Goal: Navigation & Orientation: Understand site structure

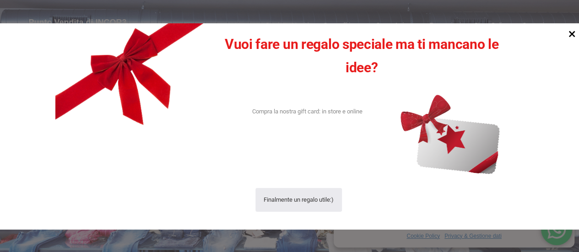
click at [573, 34] on icon at bounding box center [572, 33] width 12 height 12
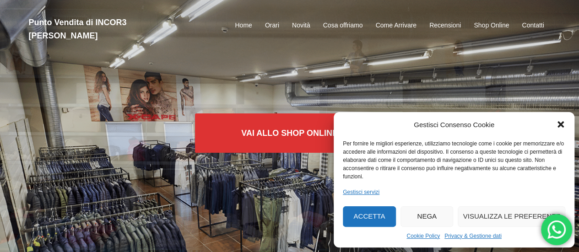
click at [431, 217] on button "Nega" at bounding box center [426, 216] width 53 height 21
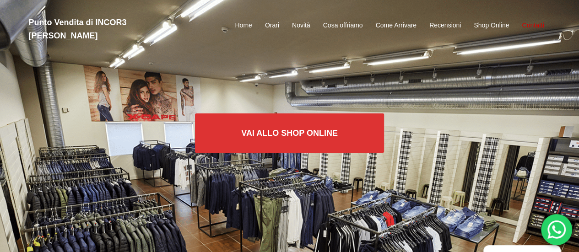
click at [538, 20] on link "Contatti" at bounding box center [533, 25] width 22 height 11
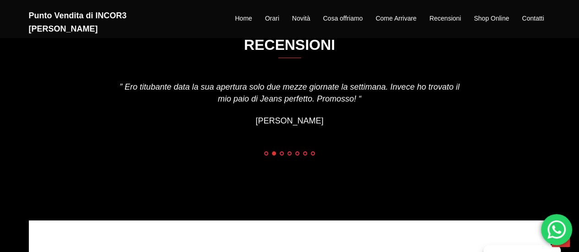
scroll to position [1514, 0]
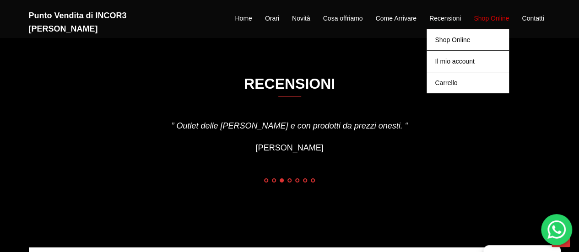
click at [488, 14] on link "Shop Online" at bounding box center [491, 18] width 35 height 11
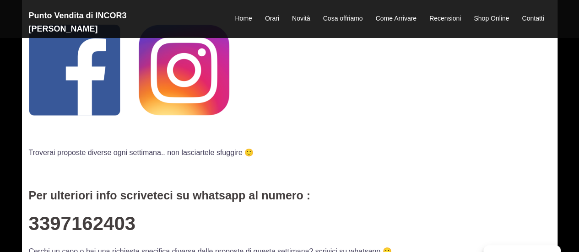
scroll to position [46, 0]
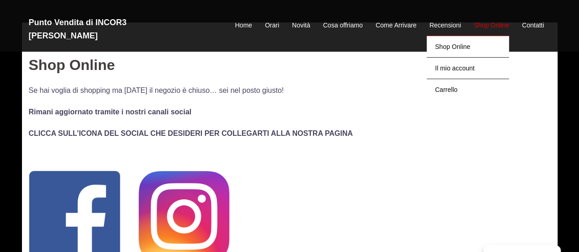
click at [492, 20] on link "Shop Online" at bounding box center [491, 25] width 35 height 11
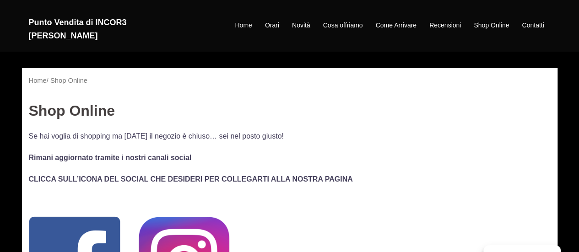
click at [492, 20] on link "Shop Online" at bounding box center [491, 25] width 35 height 11
click at [244, 20] on link "Home" at bounding box center [243, 25] width 17 height 11
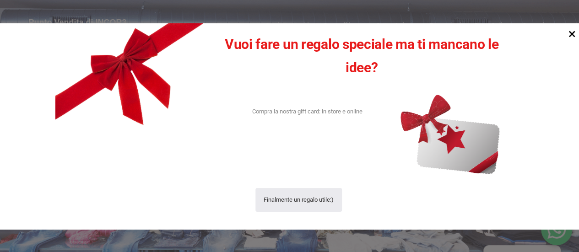
click at [571, 34] on icon at bounding box center [572, 34] width 6 height 6
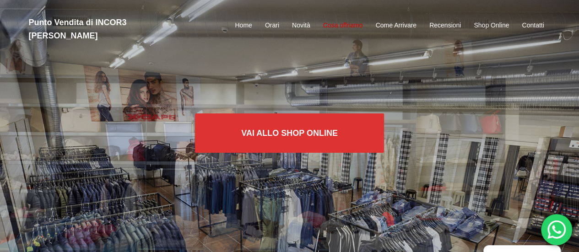
click at [334, 20] on link "Cosa offriamo" at bounding box center [343, 25] width 40 height 11
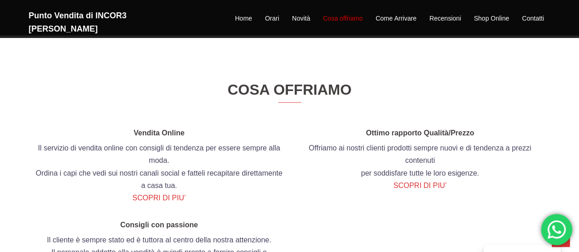
scroll to position [879, 0]
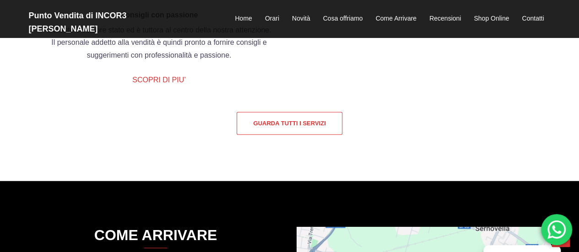
click at [261, 135] on link "Guarda tutti i servizi" at bounding box center [289, 123] width 105 height 23
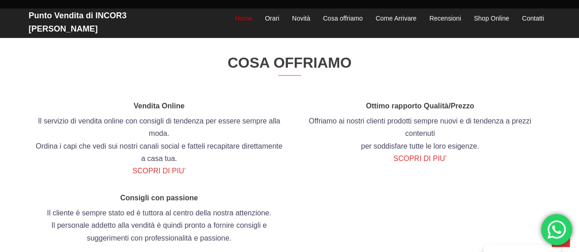
click at [243, 13] on link "Home" at bounding box center [243, 18] width 17 height 11
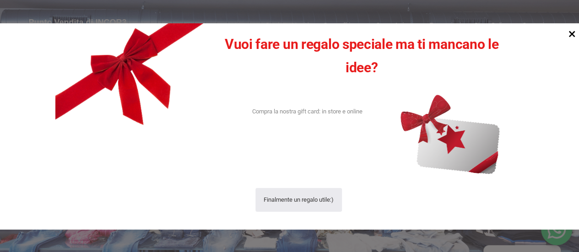
click at [574, 32] on icon at bounding box center [572, 34] width 6 height 6
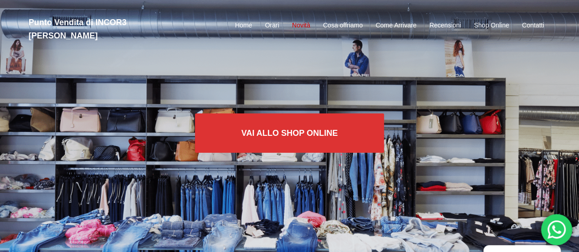
click at [303, 22] on link "Novità" at bounding box center [301, 25] width 18 height 11
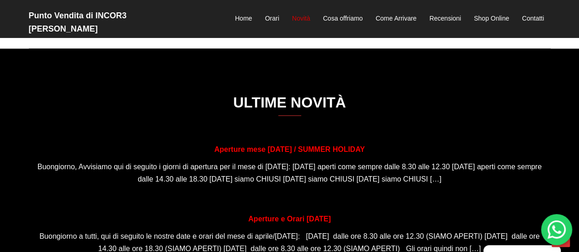
scroll to position [486, 0]
